Goal: Task Accomplishment & Management: Manage account settings

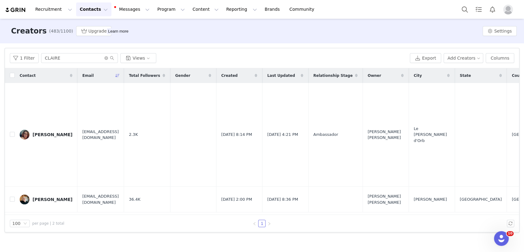
click at [92, 8] on button "Contacts Contacts" at bounding box center [93, 9] width 35 height 14
click at [155, 9] on button "Program Program" at bounding box center [171, 9] width 35 height 14
click at [155, 25] on p "Activations" at bounding box center [156, 27] width 24 height 6
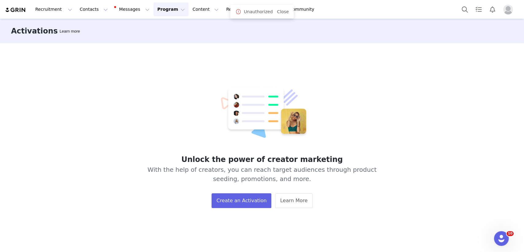
click at [154, 12] on button "Program Program" at bounding box center [171, 9] width 35 height 14
click at [153, 30] on p "Activations" at bounding box center [156, 27] width 24 height 6
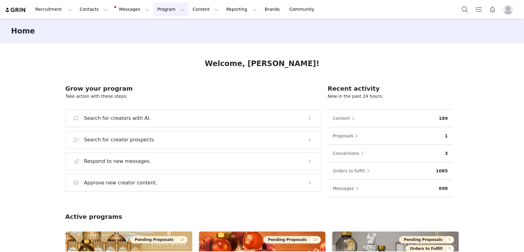
click at [157, 15] on button "Program Program" at bounding box center [171, 9] width 35 height 14
click at [155, 33] on link "Partnerships" at bounding box center [163, 38] width 49 height 11
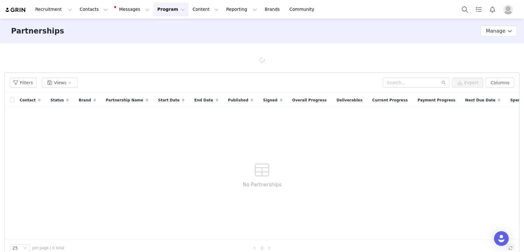
click at [155, 9] on button "Program Program" at bounding box center [171, 9] width 35 height 14
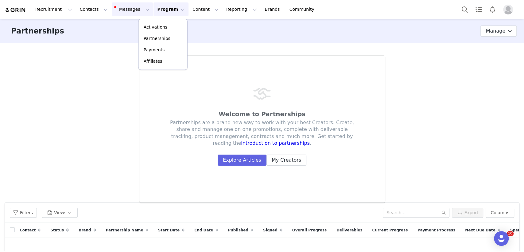
click at [125, 12] on button "Messages Messages" at bounding box center [132, 9] width 41 height 14
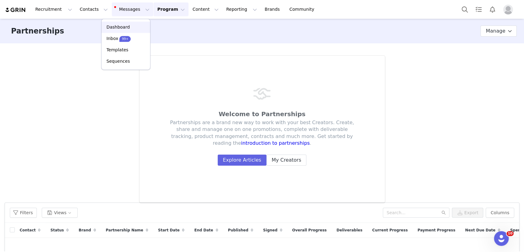
click at [127, 27] on div "Dashboard" at bounding box center [125, 27] width 41 height 6
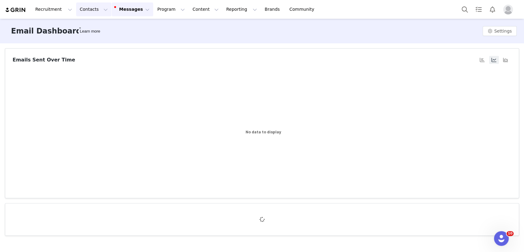
click at [89, 14] on button "Contacts Contacts" at bounding box center [93, 9] width 35 height 14
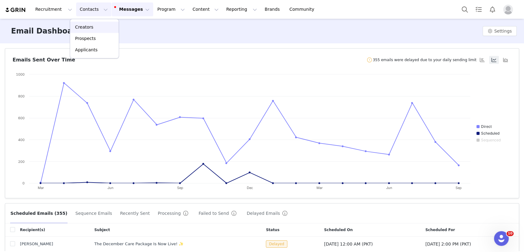
click at [95, 29] on div "Creators" at bounding box center [94, 27] width 41 height 6
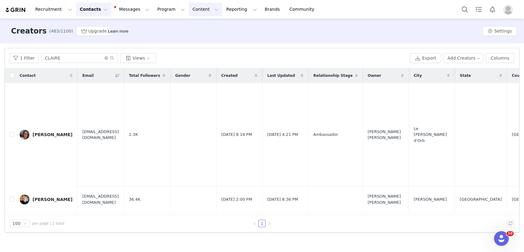
click at [189, 10] on button "Content Content" at bounding box center [205, 9] width 33 height 14
click at [190, 26] on p "Creator Content" at bounding box center [192, 27] width 34 height 6
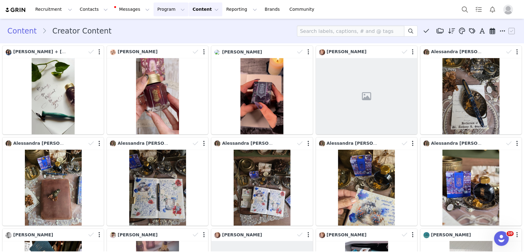
click at [155, 9] on button "Program Program" at bounding box center [171, 9] width 35 height 14
click at [156, 29] on p "Activations" at bounding box center [156, 27] width 24 height 6
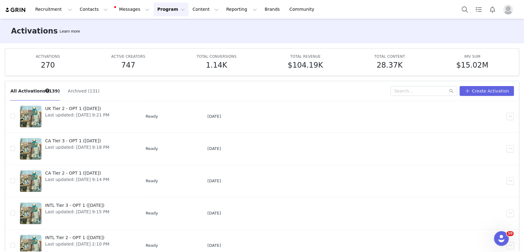
scroll to position [32, 0]
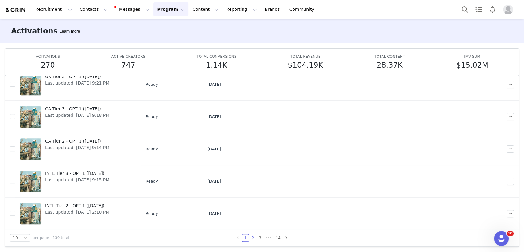
click at [250, 238] on link "2" at bounding box center [252, 237] width 7 height 7
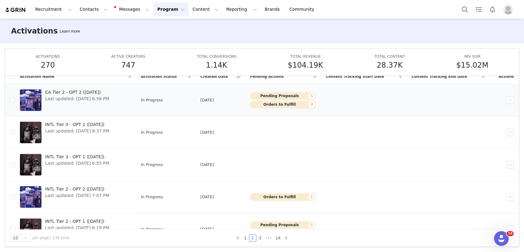
click at [95, 92] on span "CA Tier 2 - OPT 2 ([DATE])" at bounding box center [77, 92] width 64 height 6
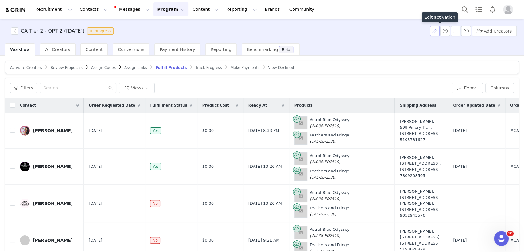
click at [438, 29] on button "button" at bounding box center [435, 31] width 10 height 10
